Goal: Navigation & Orientation: Understand site structure

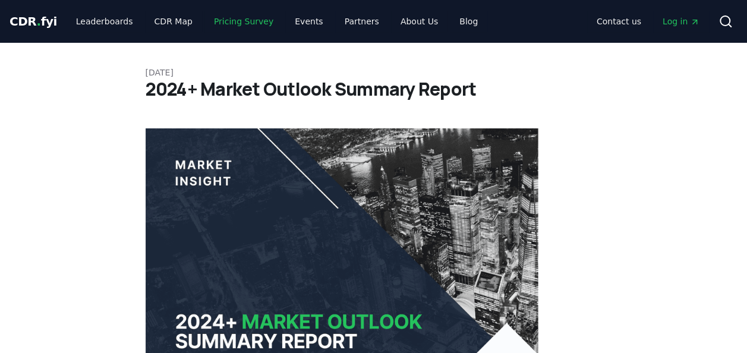
click at [219, 23] on link "Pricing Survey" at bounding box center [243, 21] width 78 height 21
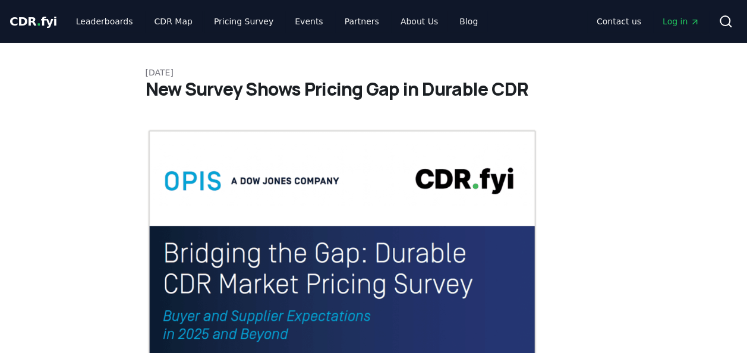
click at [40, 23] on span "CDR . fyi" at bounding box center [34, 21] width 48 height 14
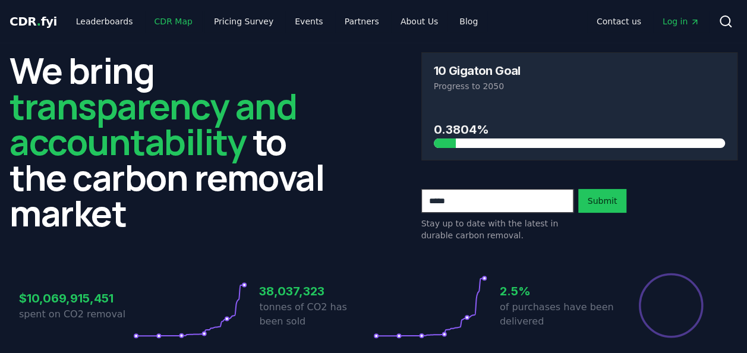
click at [162, 24] on link "CDR Map" at bounding box center [173, 21] width 57 height 21
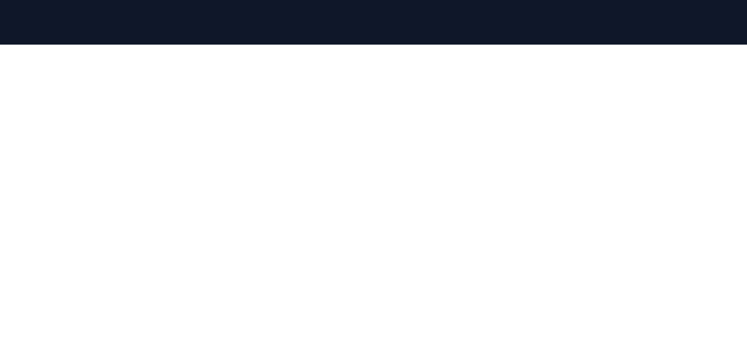
scroll to position [140, 0]
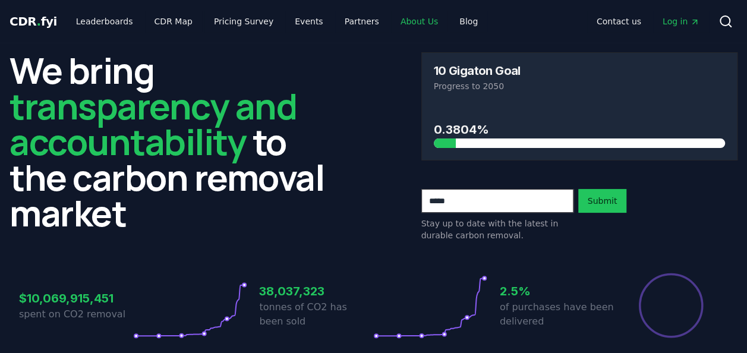
click at [394, 23] on link "About Us" at bounding box center [419, 21] width 56 height 21
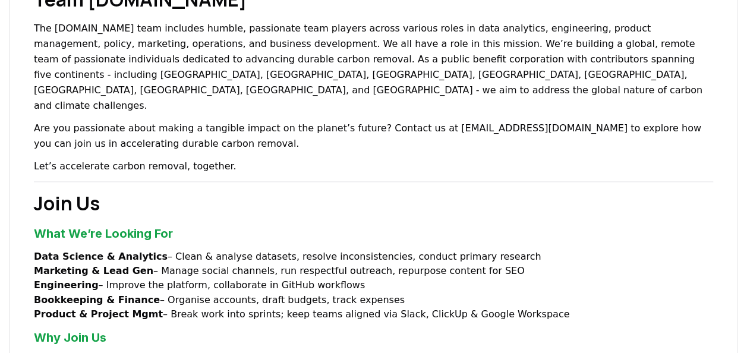
scroll to position [892, 0]
